Goal: Transaction & Acquisition: Obtain resource

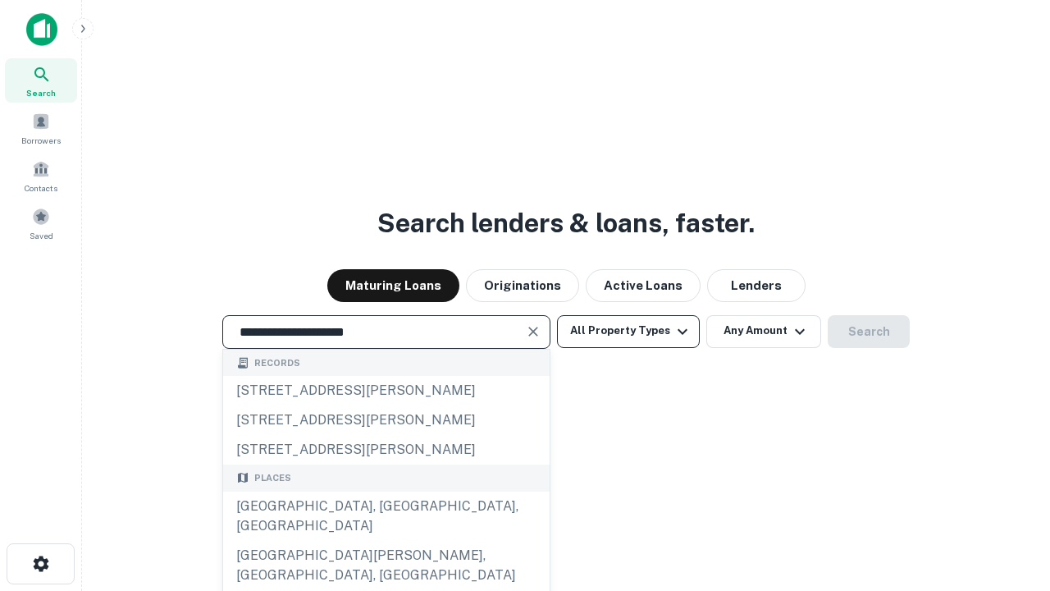
click at [386, 541] on div "Santa Monica, CA, USA" at bounding box center [386, 516] width 327 height 49
type input "**********"
click at [629, 331] on button "All Property Types" at bounding box center [628, 331] width 143 height 33
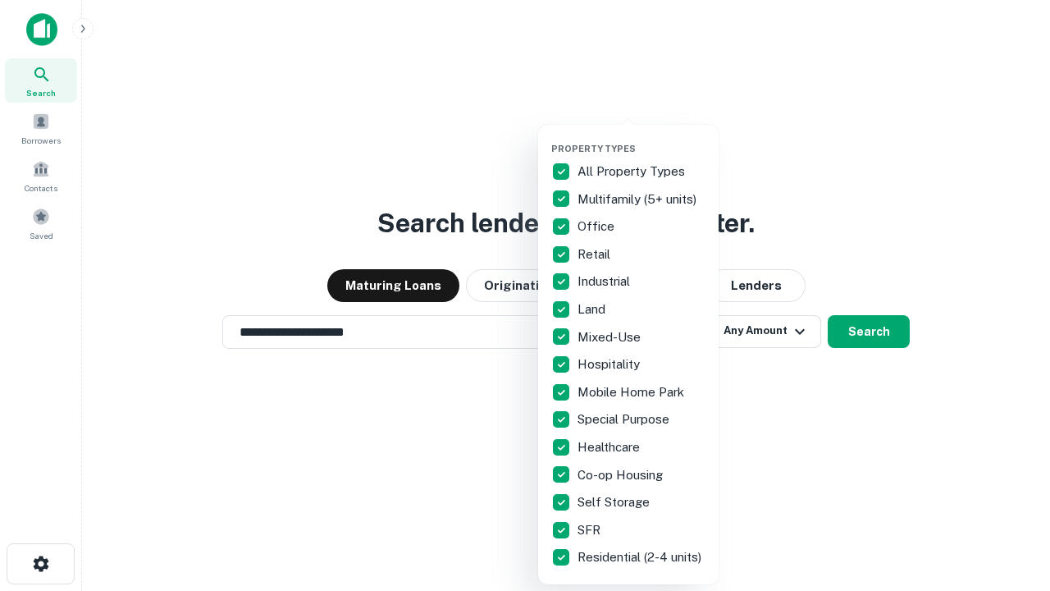
click at [642, 138] on button "button" at bounding box center [641, 138] width 181 height 1
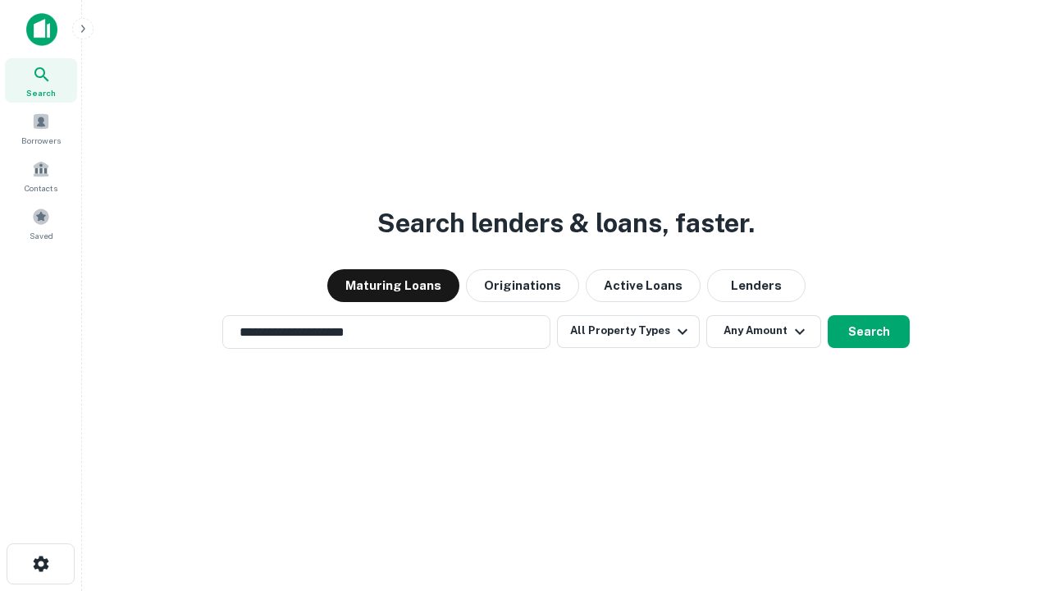
scroll to position [25, 0]
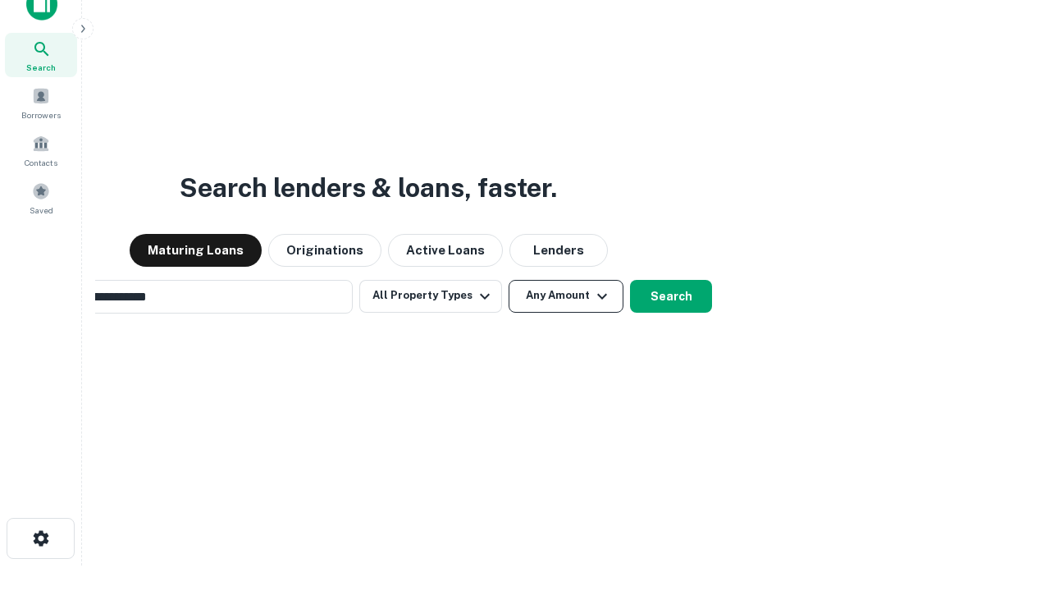
click at [509, 280] on button "Any Amount" at bounding box center [566, 296] width 115 height 33
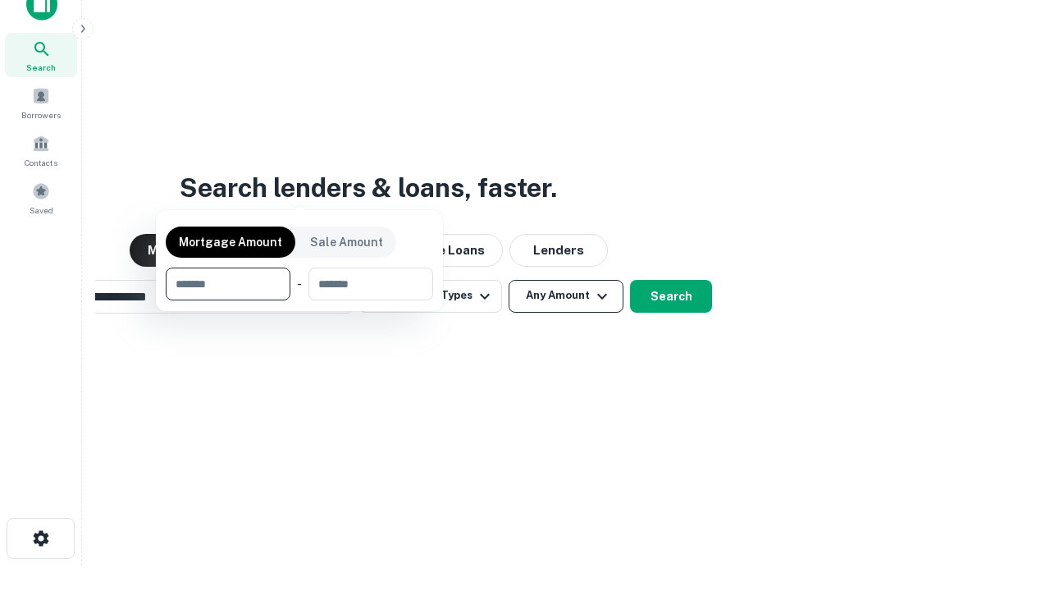
scroll to position [26, 0]
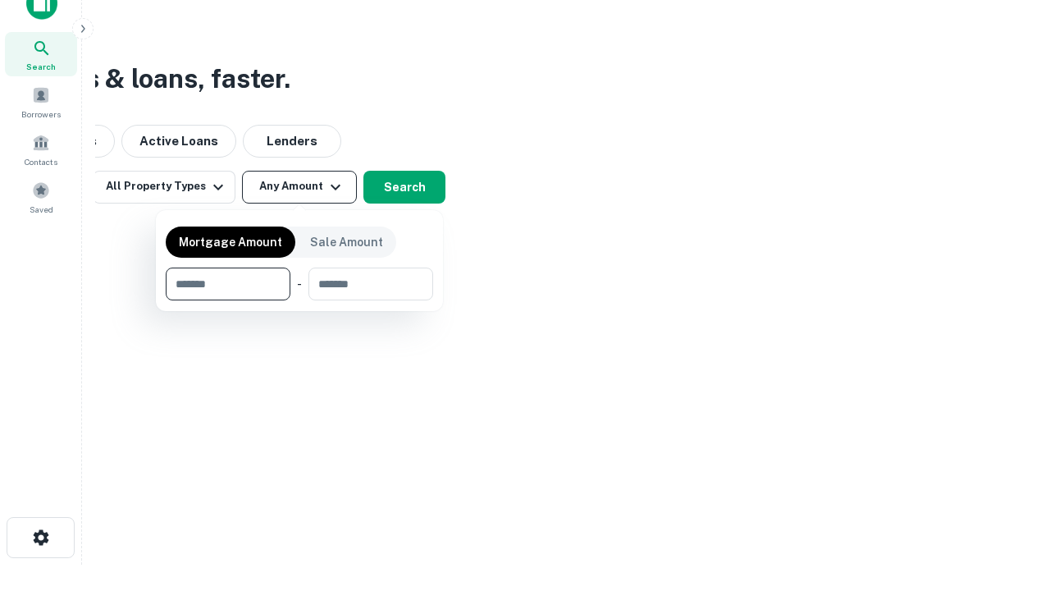
type input "*******"
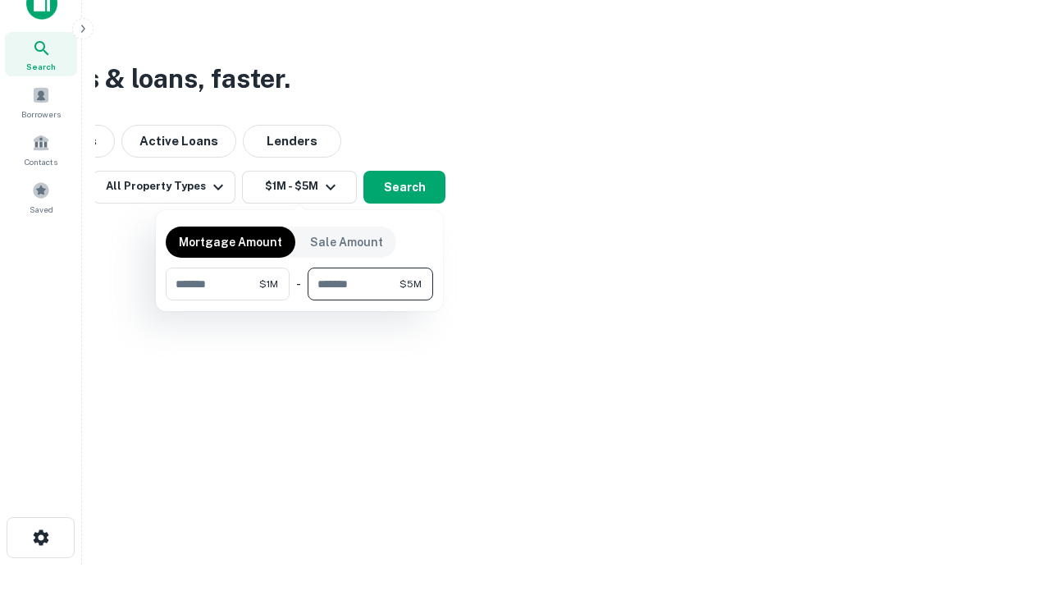
type input "*******"
click at [300, 300] on button "button" at bounding box center [300, 300] width 268 height 1
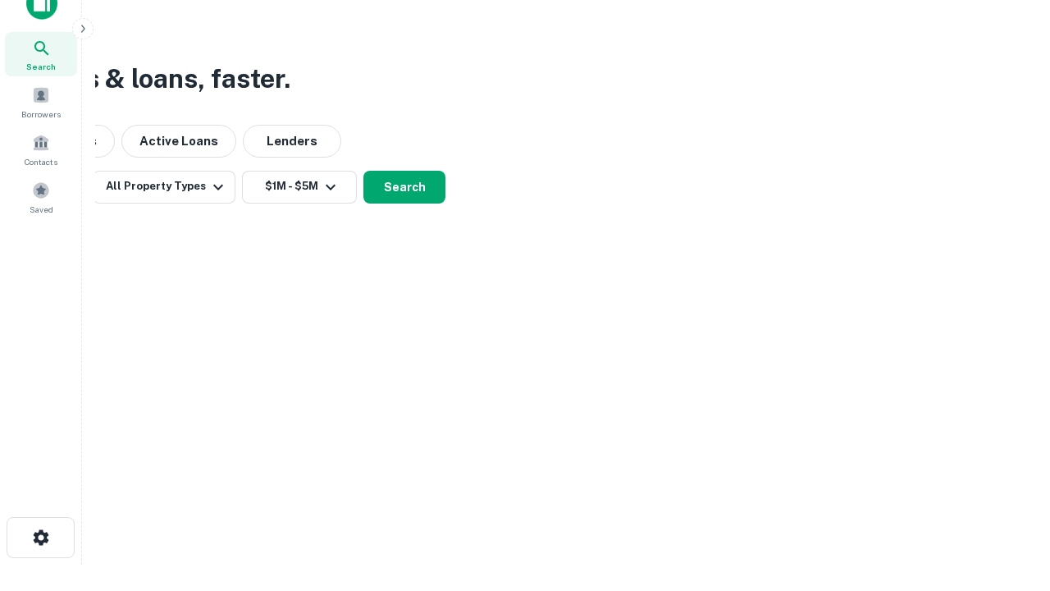
scroll to position [10, 303]
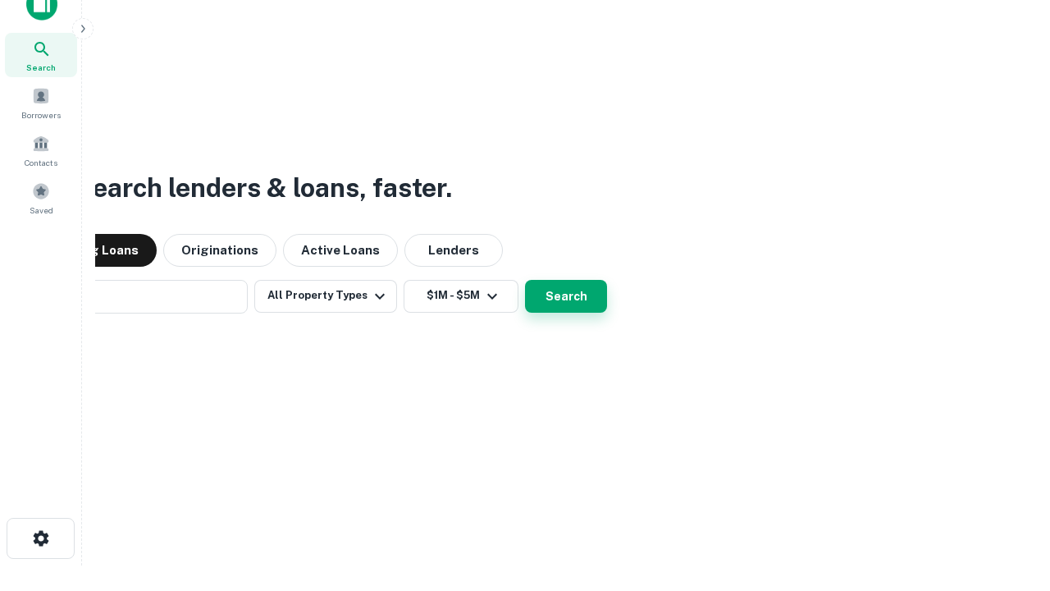
click at [525, 280] on button "Search" at bounding box center [566, 296] width 82 height 33
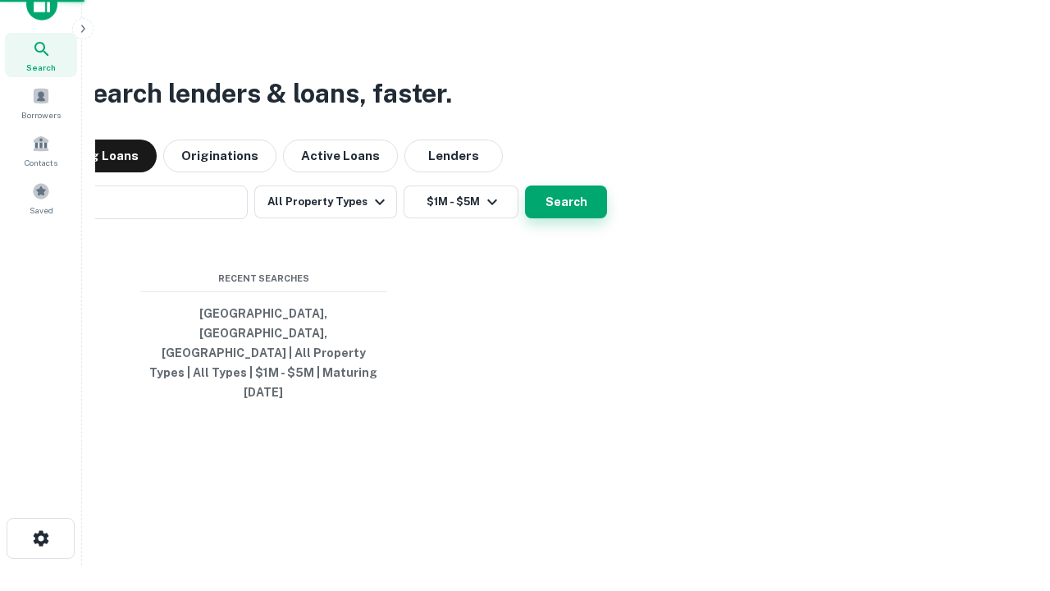
scroll to position [43, 464]
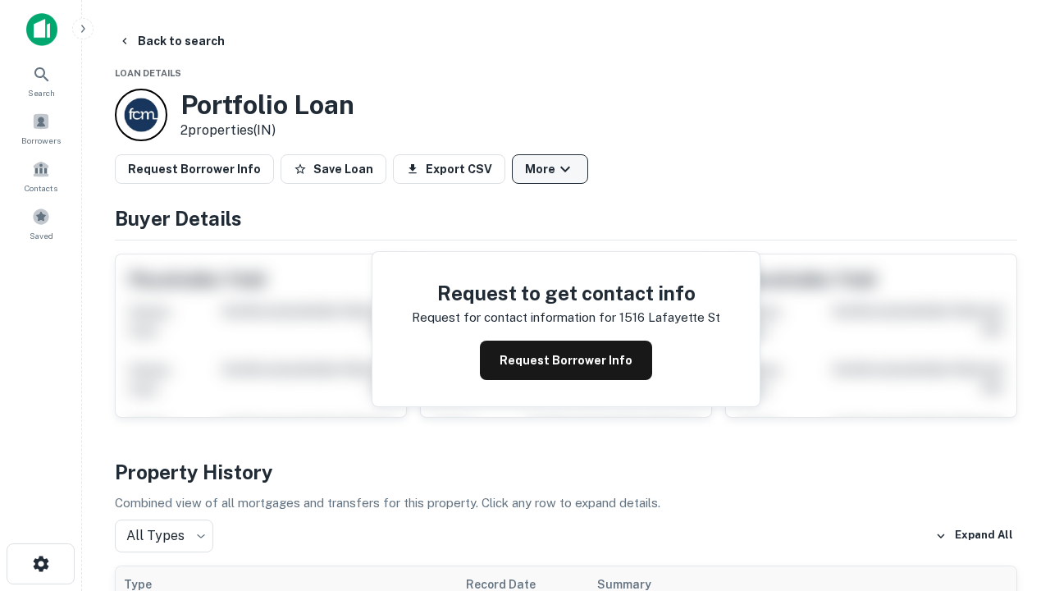
click at [550, 169] on button "More" at bounding box center [550, 169] width 76 height 30
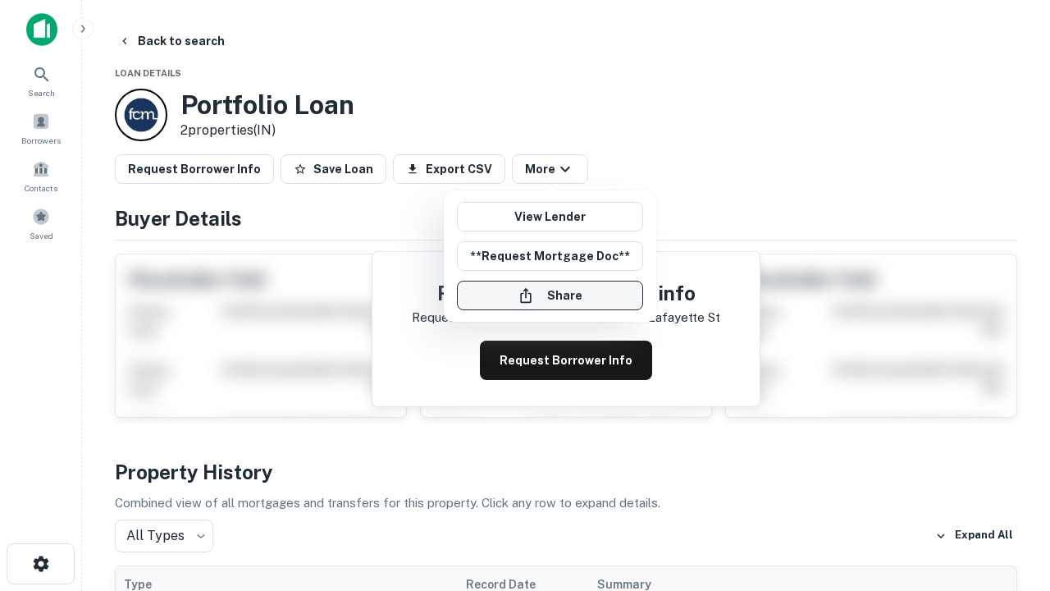
click at [550, 295] on button "Share" at bounding box center [550, 296] width 186 height 30
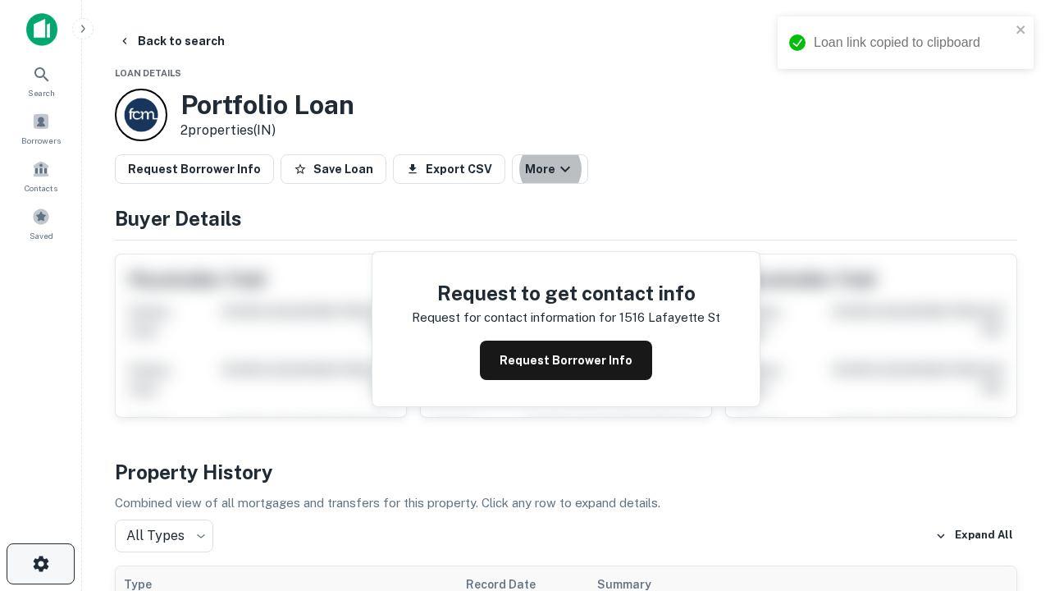
click at [40, 564] on icon "button" at bounding box center [41, 564] width 20 height 20
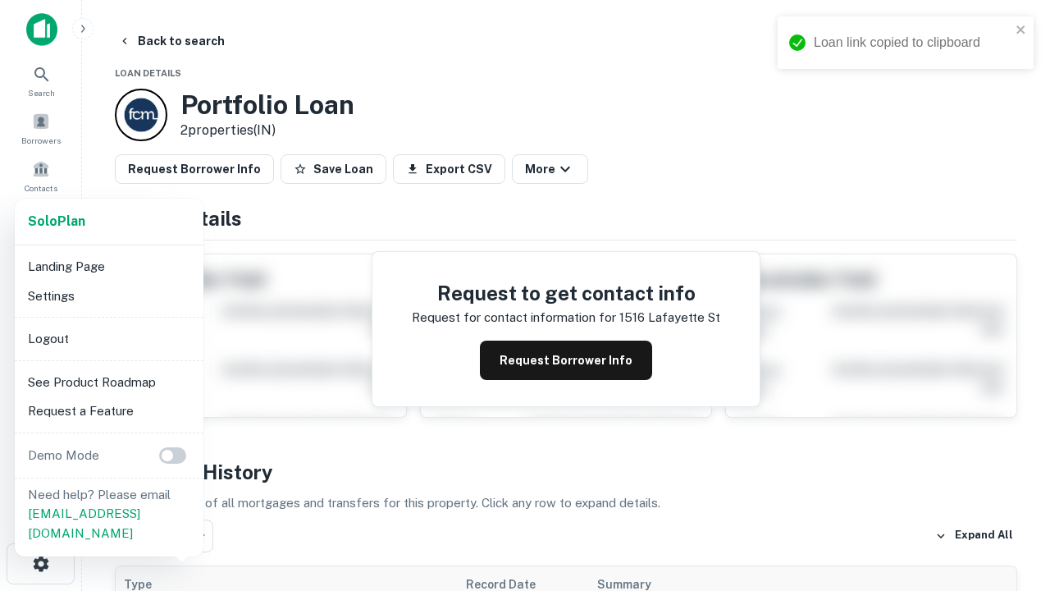
click at [108, 338] on li "Logout" at bounding box center [109, 339] width 176 height 30
